Goal: Information Seeking & Learning: Find specific fact

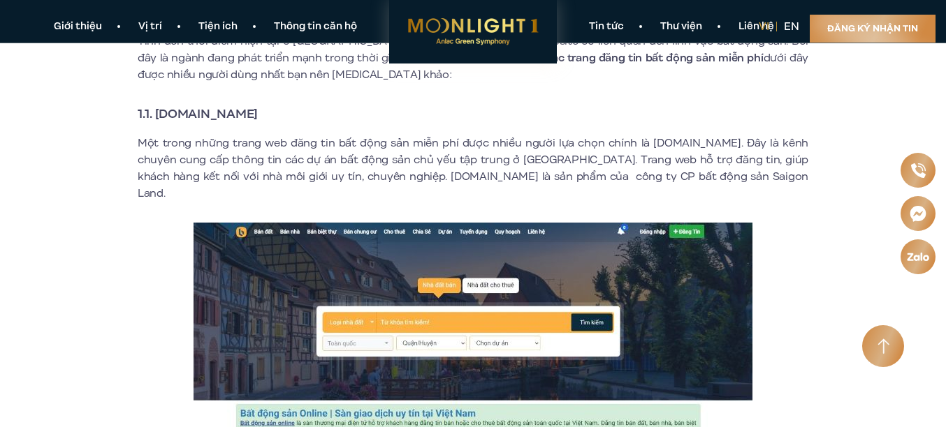
scroll to position [559, 0]
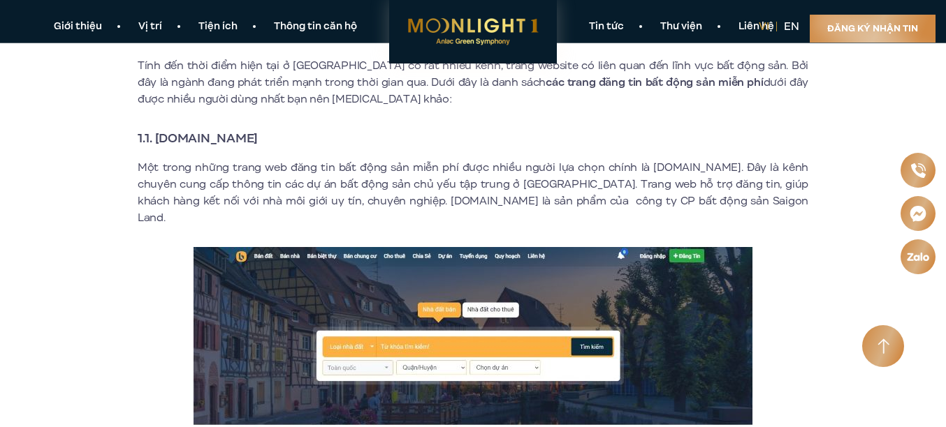
drag, startPoint x: 293, startPoint y: 140, endPoint x: 159, endPoint y: 134, distance: 133.5
click at [159, 134] on h3 "1.1. [DOMAIN_NAME]" at bounding box center [473, 138] width 670 height 20
copy strong "[DOMAIN_NAME]"
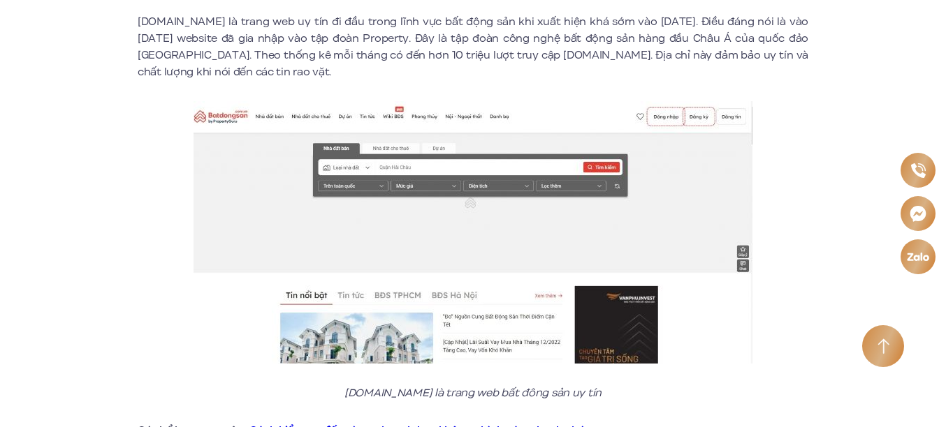
scroll to position [1536, 0]
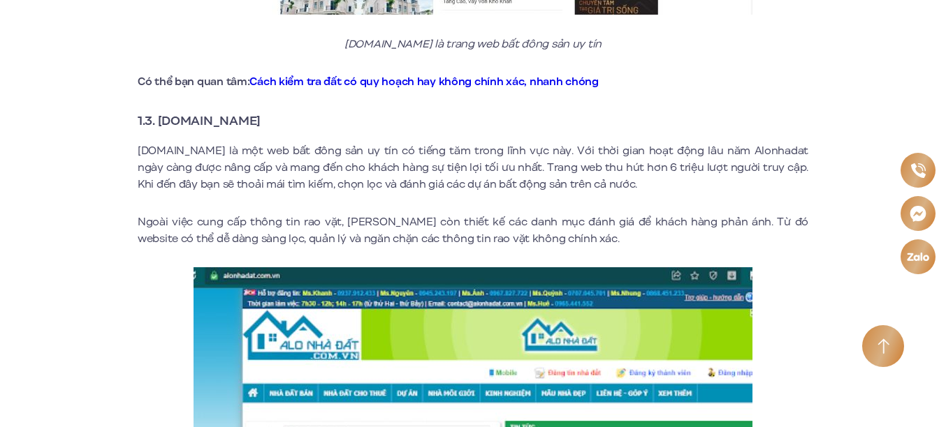
drag, startPoint x: 266, startPoint y: 108, endPoint x: 161, endPoint y: 108, distance: 105.4
click at [161, 112] on strong "1.3. [DOMAIN_NAME]" at bounding box center [199, 121] width 123 height 18
copy strong "[DOMAIN_NAME]"
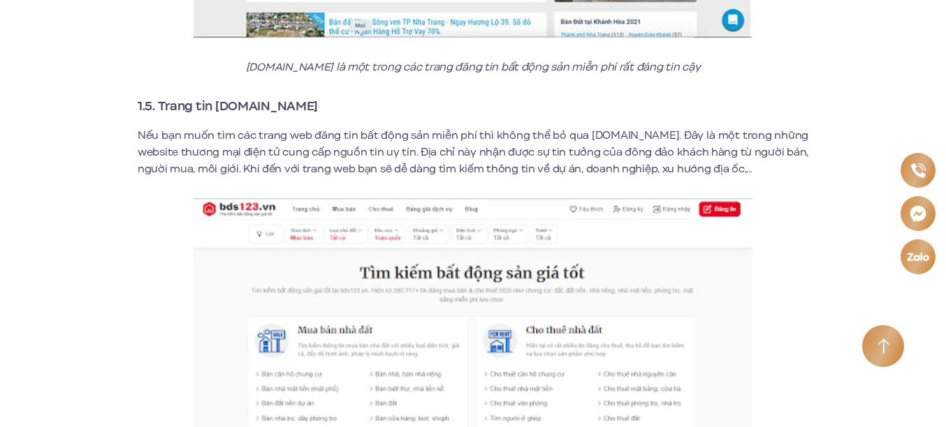
scroll to position [2584, 0]
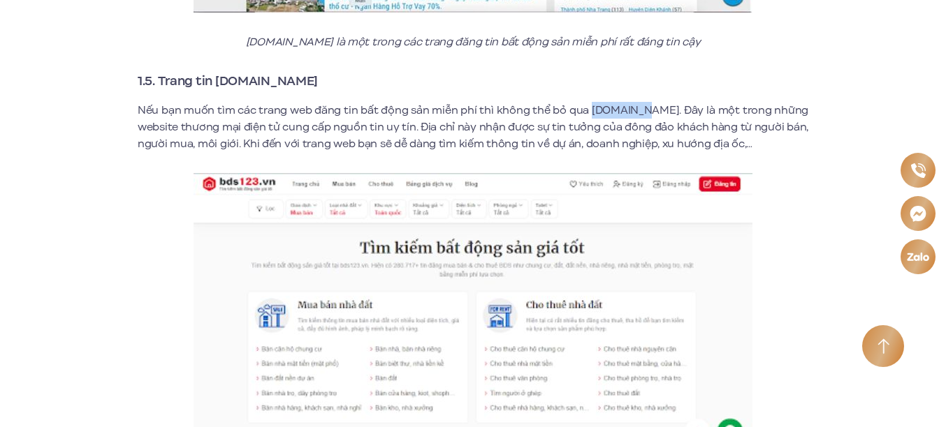
drag, startPoint x: 587, startPoint y: 92, endPoint x: 637, endPoint y: 93, distance: 49.6
click at [637, 102] on p "Nếu bạn muốn tìm các trang web đăng tin bất động sản miễn phí thì không thể bỏ …" at bounding box center [473, 127] width 670 height 50
copy p "[DOMAIN_NAME]"
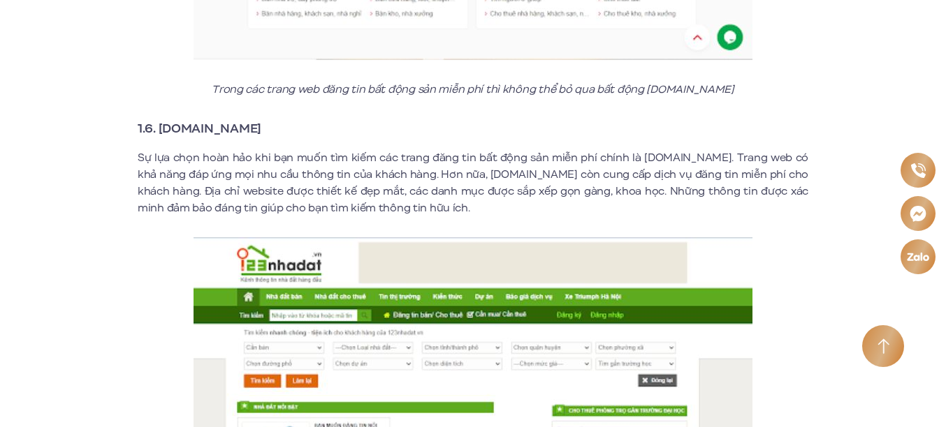
scroll to position [3003, 0]
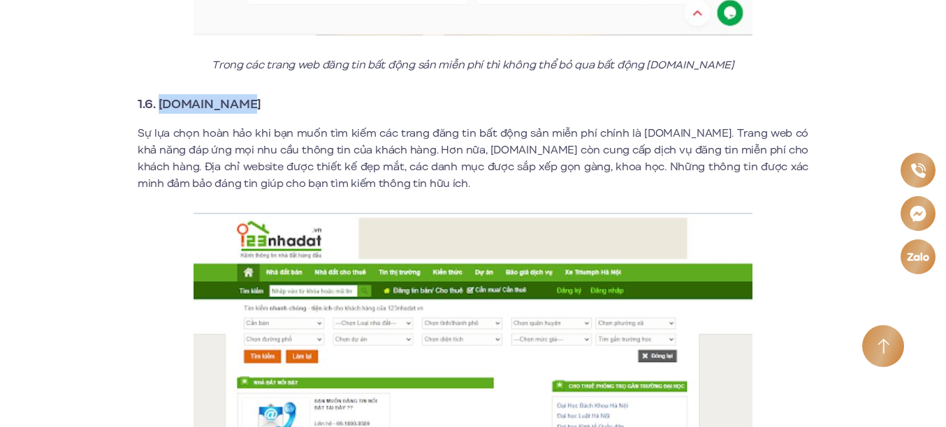
drag, startPoint x: 244, startPoint y: 87, endPoint x: 159, endPoint y: 83, distance: 85.3
click at [159, 94] on h3 "1.6. [DOMAIN_NAME]" at bounding box center [473, 104] width 670 height 20
copy strong "[DOMAIN_NAME]"
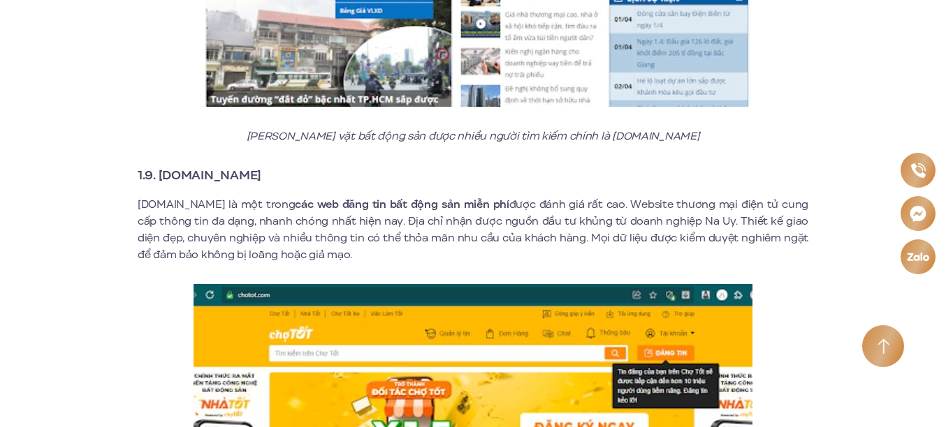
scroll to position [4399, 0]
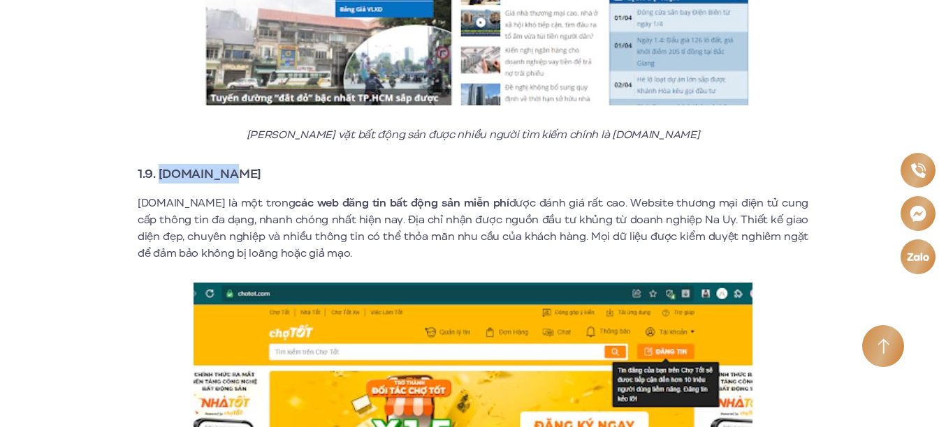
drag, startPoint x: 230, startPoint y: 161, endPoint x: 161, endPoint y: 156, distance: 68.6
click at [161, 165] on strong "1.9. [DOMAIN_NAME]" at bounding box center [200, 174] width 124 height 18
copy strong "[DOMAIN_NAME]"
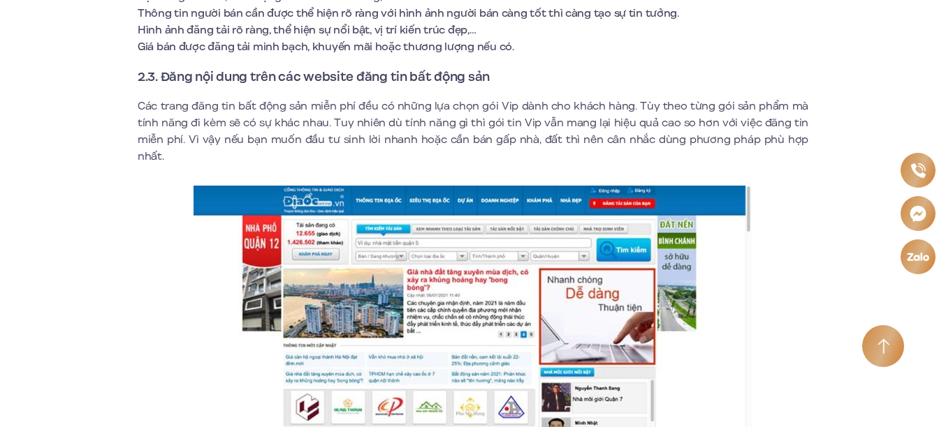
scroll to position [6425, 0]
